Goal: Transaction & Acquisition: Purchase product/service

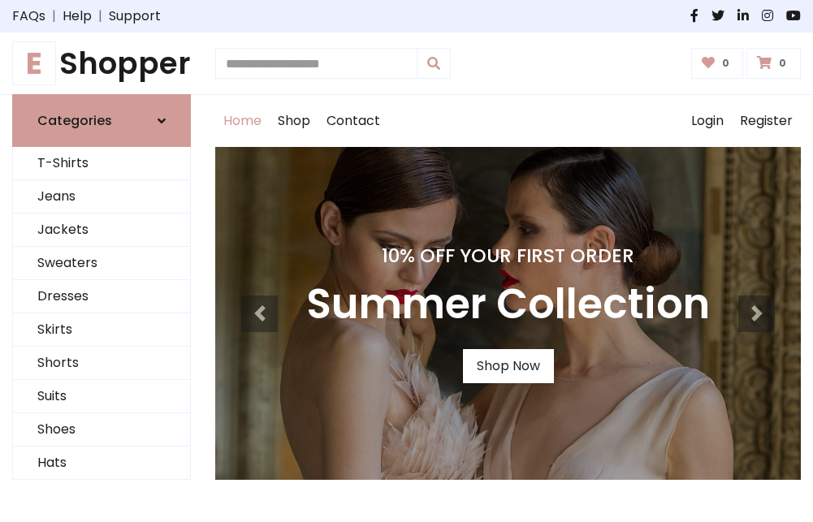
click at [406, 261] on h4 "10% Off Your First Order" at bounding box center [508, 255] width 404 height 23
click at [507, 366] on link "Shop Now" at bounding box center [508, 366] width 91 height 34
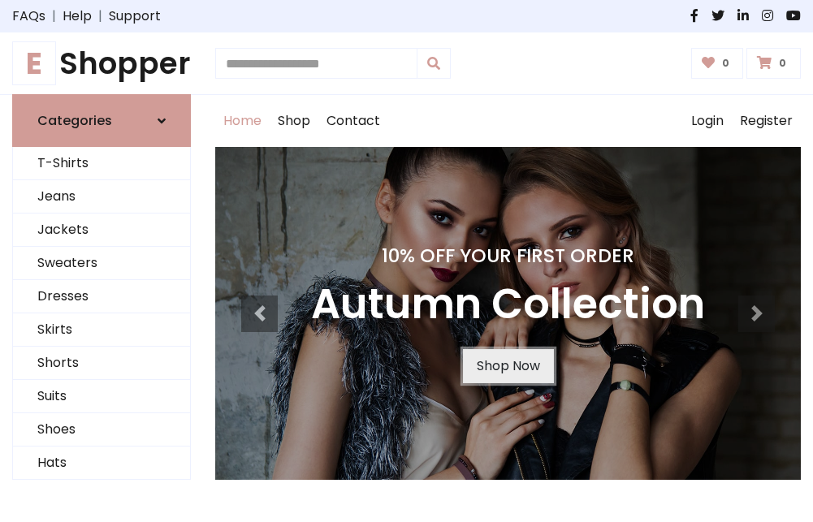
click at [507, 366] on link "Shop Now" at bounding box center [508, 366] width 91 height 34
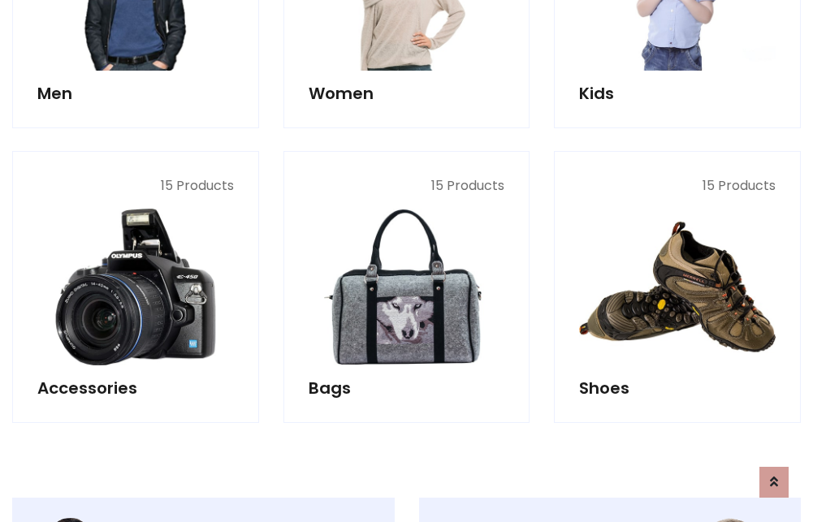
scroll to position [1619, 0]
